Goal: Use online tool/utility: Utilize a website feature to perform a specific function

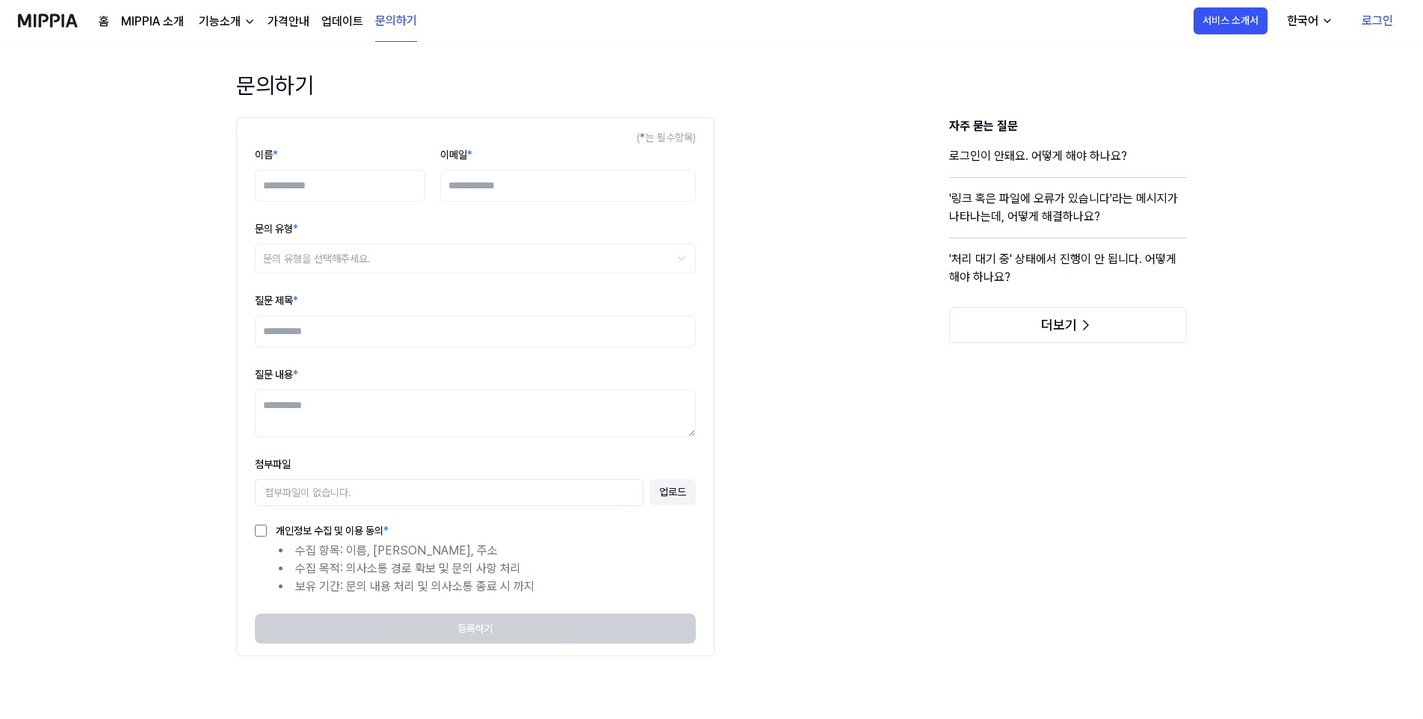
click at [101, 18] on link "홈" at bounding box center [104, 22] width 10 height 18
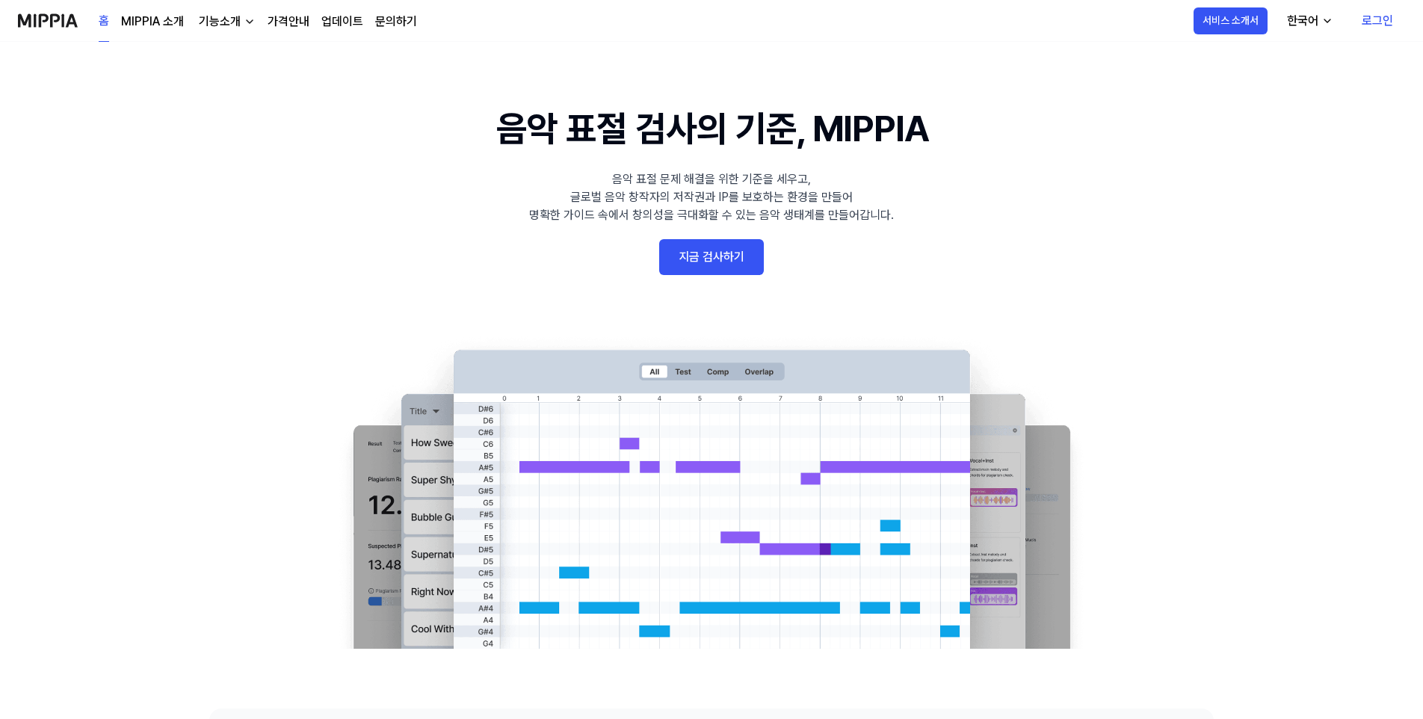
click at [54, 22] on img at bounding box center [48, 20] width 60 height 41
click at [684, 260] on link "지금 검사하기" at bounding box center [711, 257] width 105 height 36
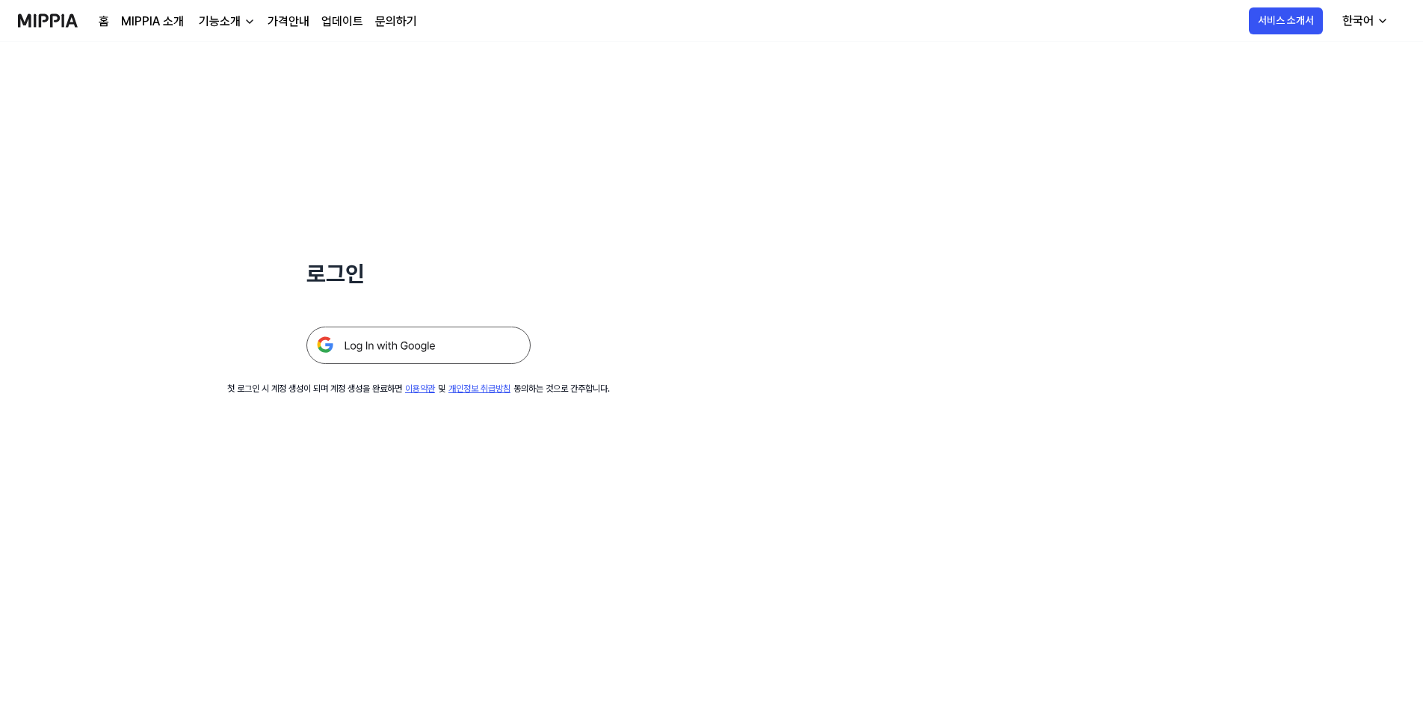
click at [417, 342] on img at bounding box center [418, 345] width 224 height 37
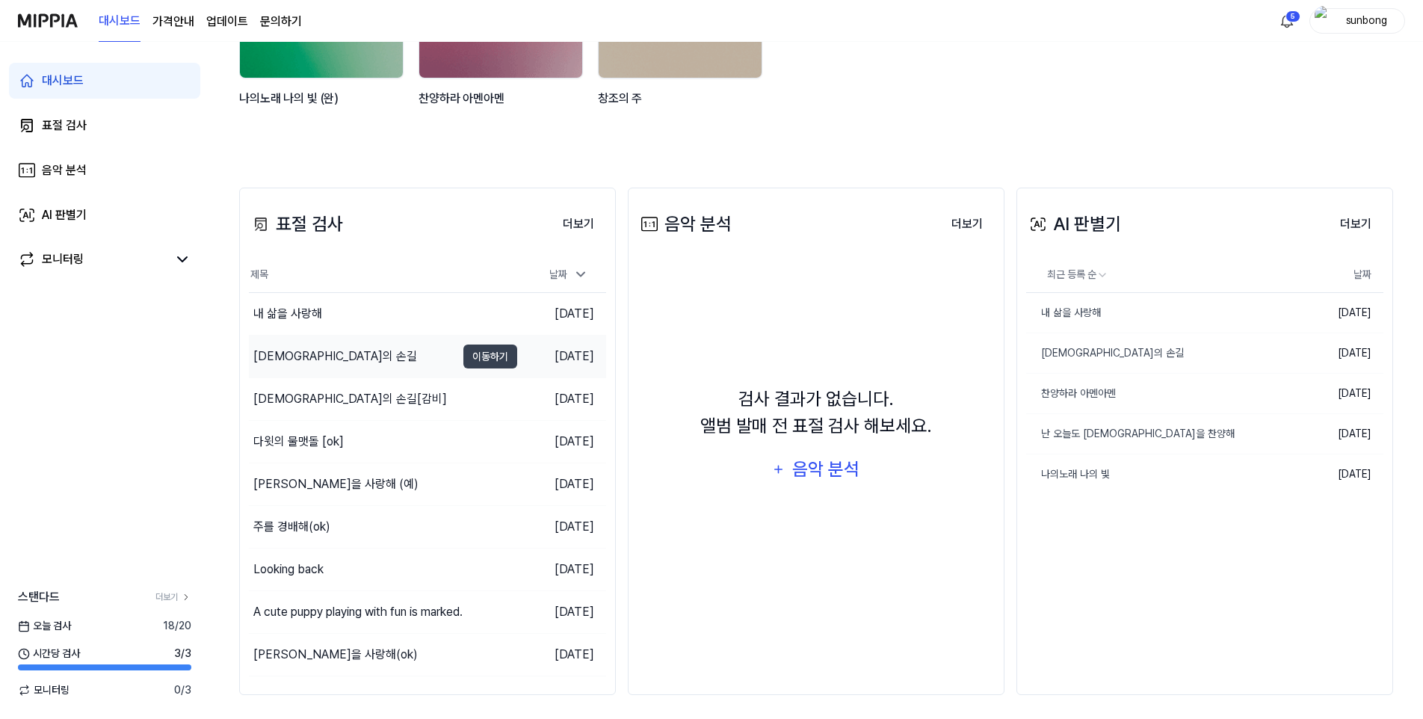
scroll to position [250, 0]
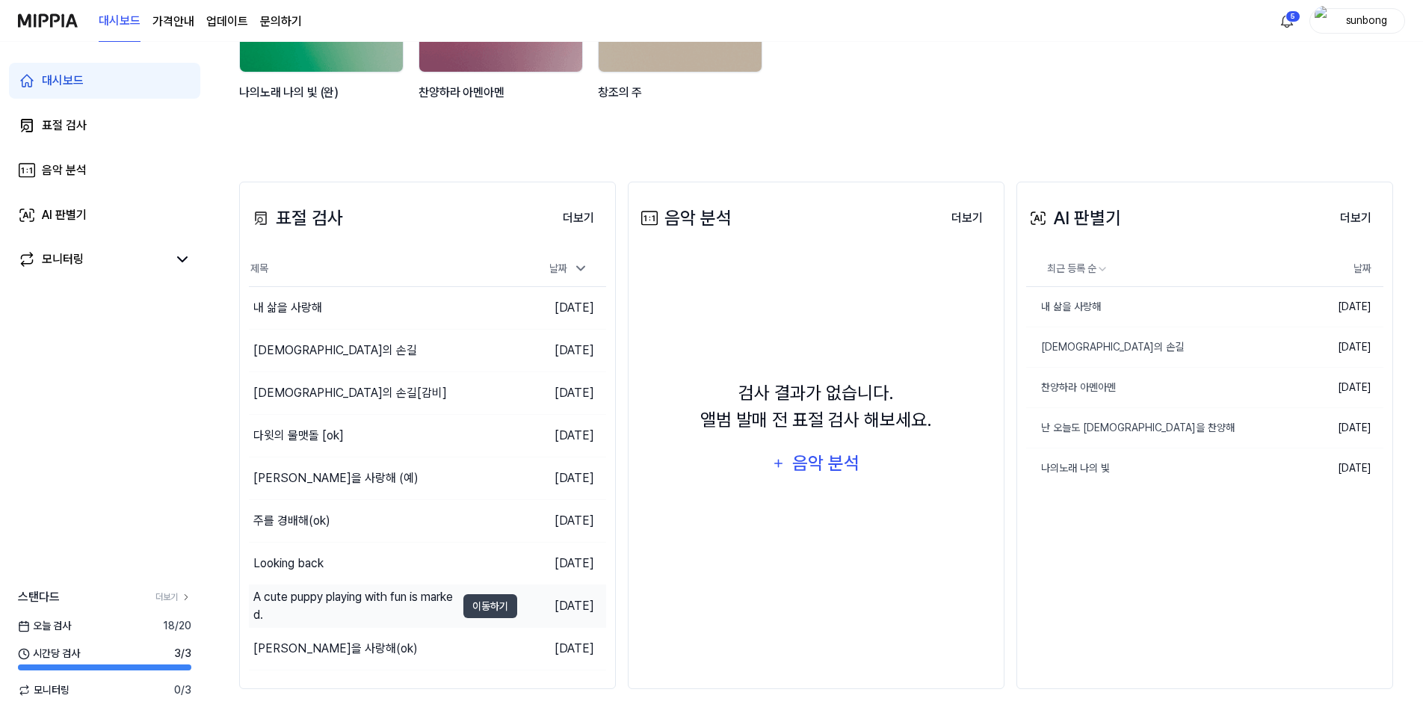
click at [418, 599] on div "A cute puppy playing with fun is marked." at bounding box center [354, 606] width 203 height 36
